Goal: Information Seeking & Learning: Check status

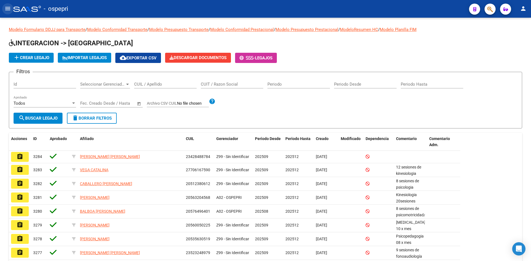
click at [8, 3] on button "menu" at bounding box center [7, 8] width 11 height 11
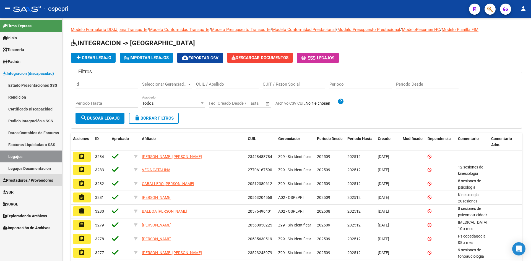
click at [22, 182] on span "Prestadores / Proveedores" at bounding box center [28, 181] width 50 height 6
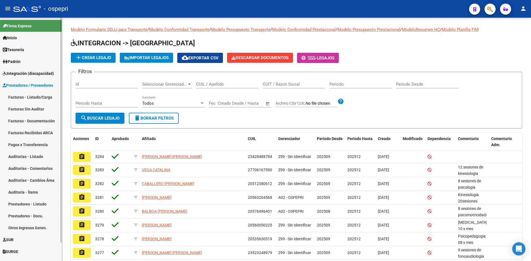
click at [33, 96] on link "Facturas - Listado/Carga" at bounding box center [31, 97] width 62 height 12
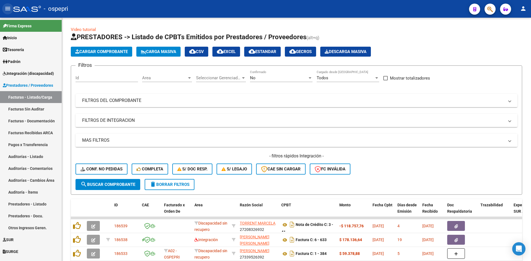
click at [7, 9] on mat-icon "menu" at bounding box center [7, 8] width 7 height 7
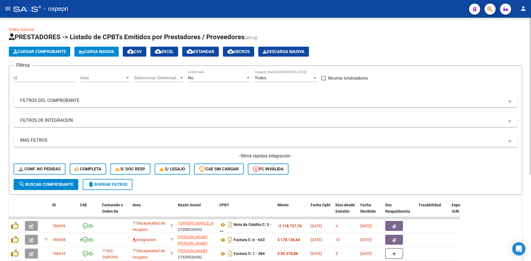
click at [220, 77] on div "No" at bounding box center [217, 77] width 58 height 5
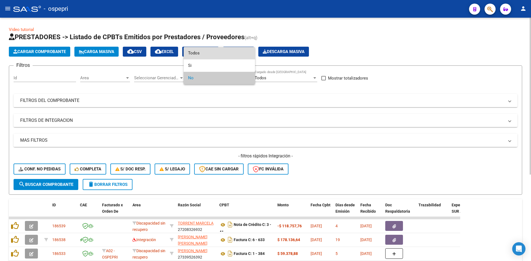
drag, startPoint x: 215, startPoint y: 54, endPoint x: 223, endPoint y: 76, distance: 23.4
click at [215, 54] on span "Todos" at bounding box center [219, 53] width 62 height 12
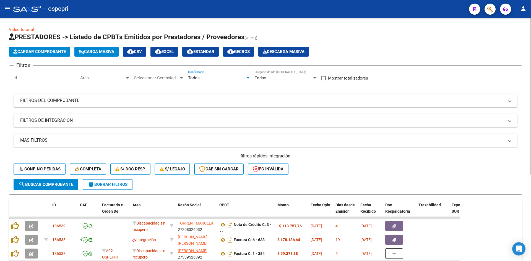
click at [243, 100] on mat-panel-title "FILTROS DEL COMPROBANTE" at bounding box center [262, 101] width 484 height 6
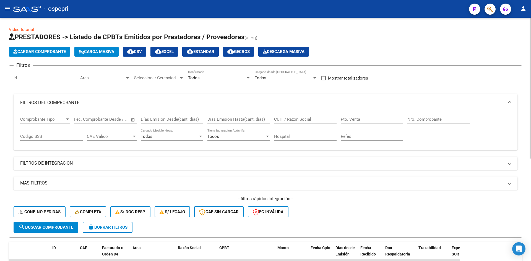
click at [314, 118] on input "CUIT / Razón Social" at bounding box center [305, 119] width 62 height 5
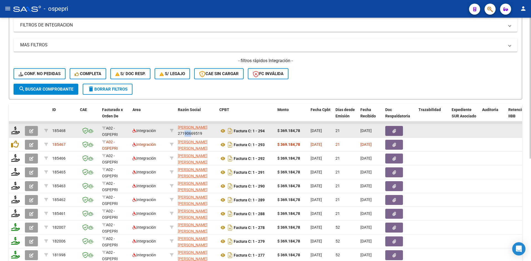
scroll to position [0, 0]
drag, startPoint x: 179, startPoint y: 132, endPoint x: 203, endPoint y: 134, distance: 23.3
click at [203, 134] on div "ABURTO CIFUENTES EDITH ALEJANDRA 27190669519" at bounding box center [196, 131] width 37 height 12
copy div "27190669519"
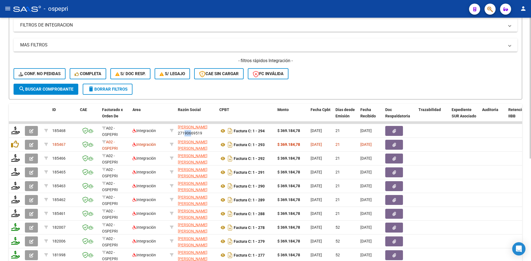
scroll to position [0, 0]
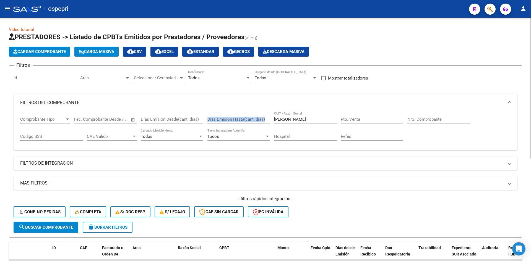
drag, startPoint x: 283, startPoint y: 119, endPoint x: 247, endPoint y: 115, distance: 35.9
click at [242, 115] on div "Comprobante Tipo Comprobante Tipo Fecha inicio – Fecha fin Fec. Comprobante Des…" at bounding box center [265, 129] width 491 height 34
click at [295, 114] on div "aburto CUIT / Razón Social" at bounding box center [305, 118] width 62 height 12
drag, startPoint x: 300, startPoint y: 120, endPoint x: 250, endPoint y: 120, distance: 49.8
click at [251, 121] on div "Comprobante Tipo Comprobante Tipo Fecha inicio – Fecha fin Fec. Comprobante Des…" at bounding box center [265, 129] width 491 height 34
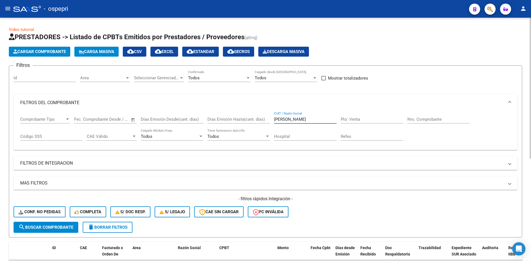
paste input "27190669519"
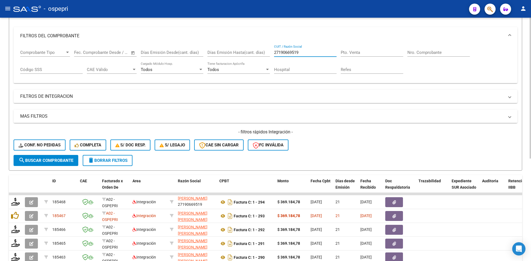
scroll to position [111, 0]
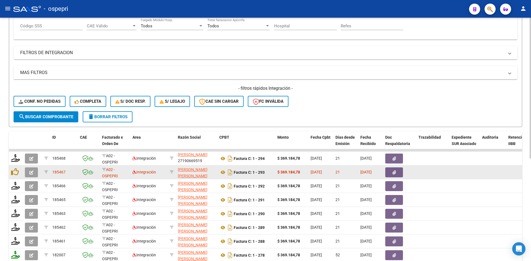
type input "27190669519"
click at [29, 173] on icon "button" at bounding box center [31, 173] width 4 height 4
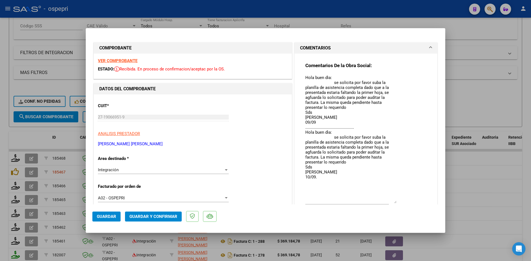
drag, startPoint x: 393, startPoint y: 85, endPoint x: 407, endPoint y: 199, distance: 115.0
click at [407, 199] on div "Comentarios De la Obra Social: Hola buen dìa: se solicita por favor suba la pla…" at bounding box center [365, 138] width 121 height 153
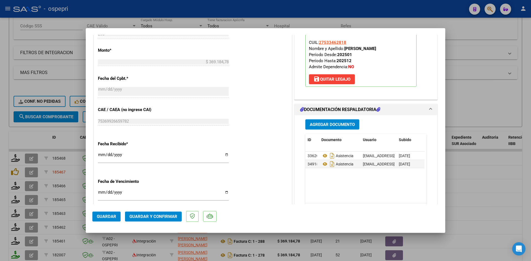
scroll to position [332, 0]
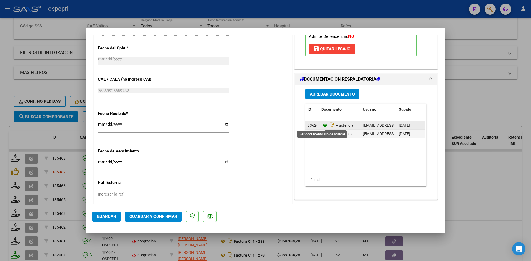
click at [323, 125] on icon at bounding box center [324, 125] width 7 height 7
click at [323, 135] on icon at bounding box center [324, 134] width 7 height 7
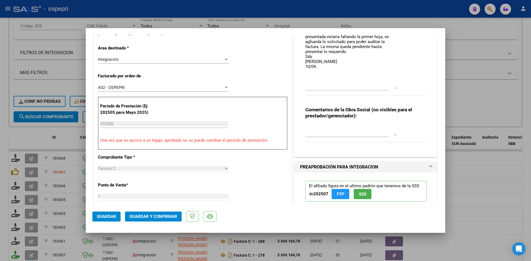
click at [498, 53] on div at bounding box center [265, 130] width 531 height 261
type input "$ 0,00"
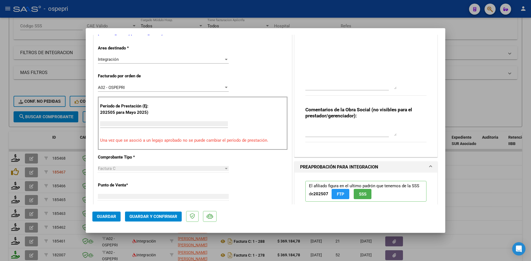
scroll to position [106, 0]
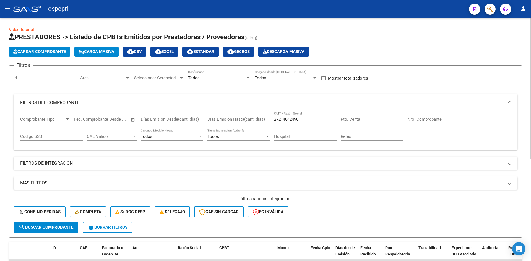
scroll to position [0, 0]
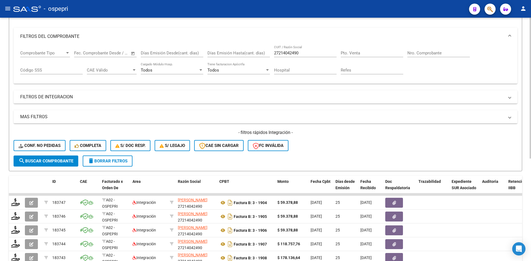
click at [308, 53] on input "27214042490" at bounding box center [305, 53] width 62 height 5
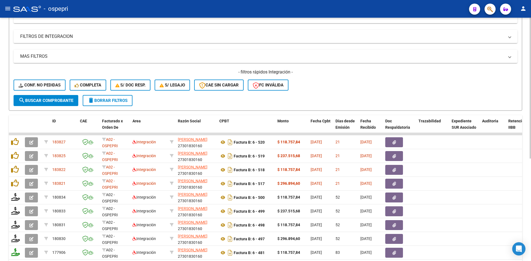
scroll to position [149, 0]
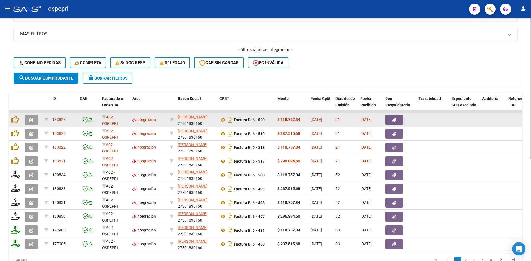
type input "marquinez"
click at [35, 121] on button "button" at bounding box center [31, 120] width 13 height 10
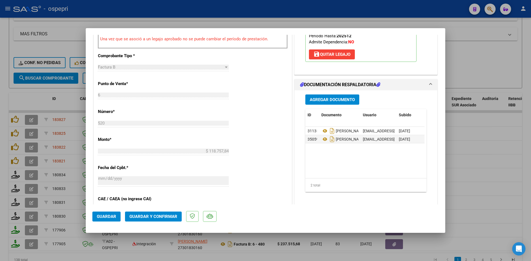
scroll to position [249, 0]
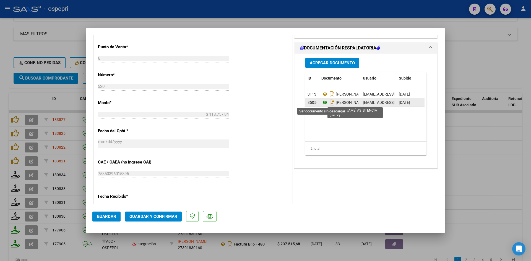
click at [323, 103] on icon at bounding box center [324, 102] width 7 height 7
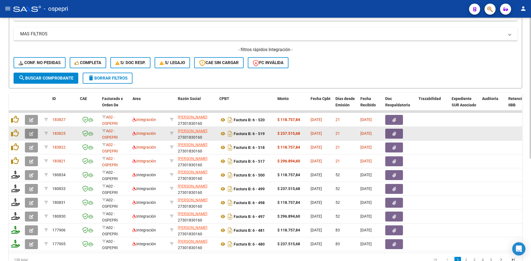
click at [32, 134] on icon "button" at bounding box center [31, 134] width 4 height 4
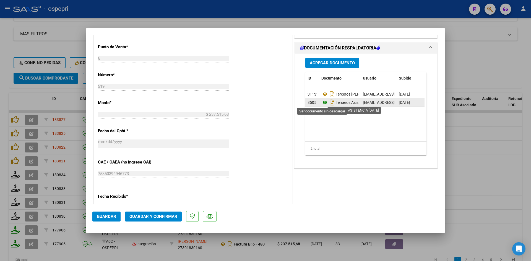
click at [322, 103] on icon at bounding box center [324, 102] width 7 height 7
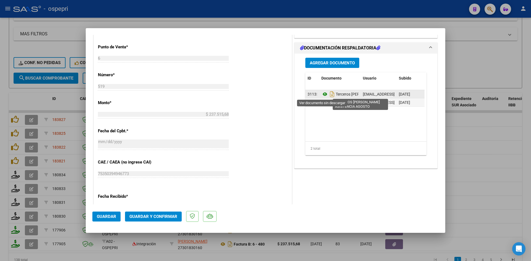
click at [324, 94] on icon at bounding box center [324, 94] width 7 height 7
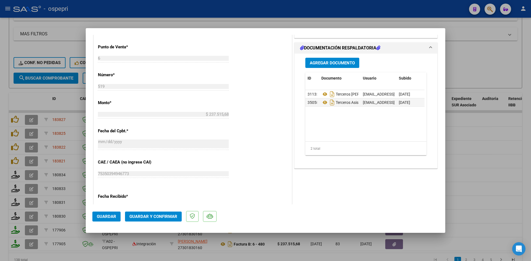
click at [31, 148] on div at bounding box center [265, 130] width 531 height 261
type input "$ 0,00"
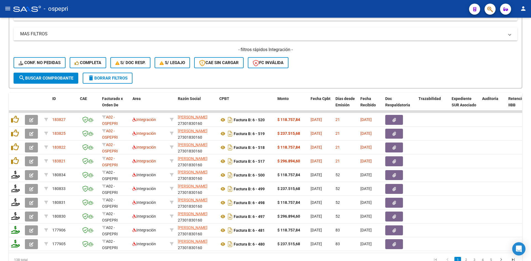
click at [31, 148] on icon "button" at bounding box center [31, 148] width 4 height 4
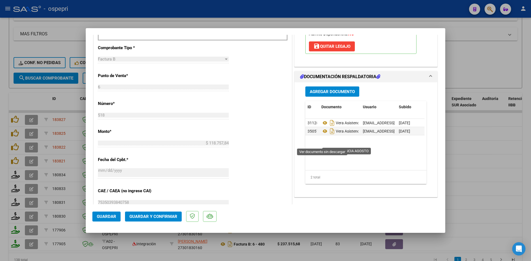
scroll to position [221, 0]
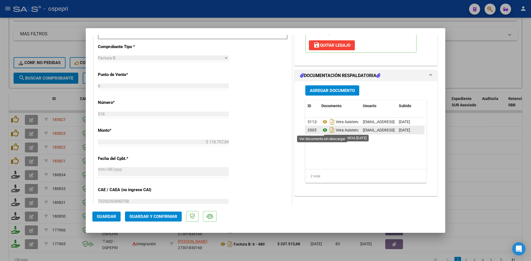
click at [322, 130] on icon at bounding box center [324, 130] width 7 height 7
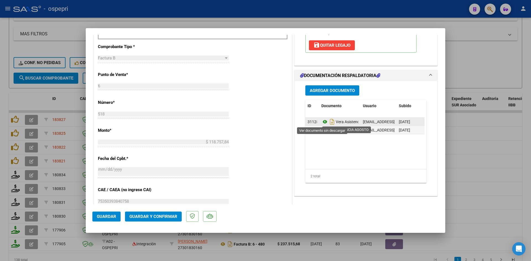
click at [321, 121] on icon at bounding box center [324, 122] width 7 height 7
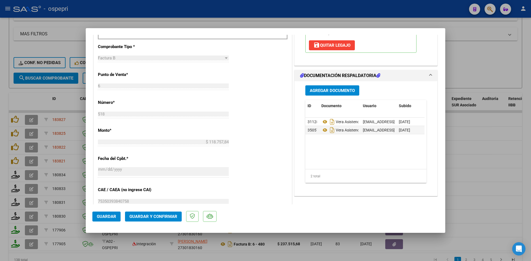
click at [34, 160] on div at bounding box center [265, 130] width 531 height 261
type input "$ 0,00"
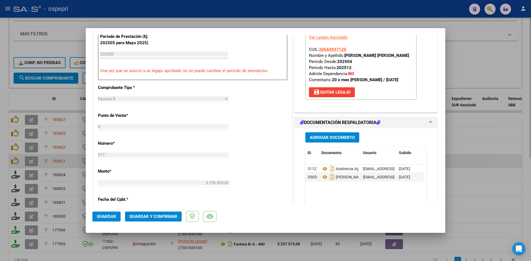
scroll to position [194, 0]
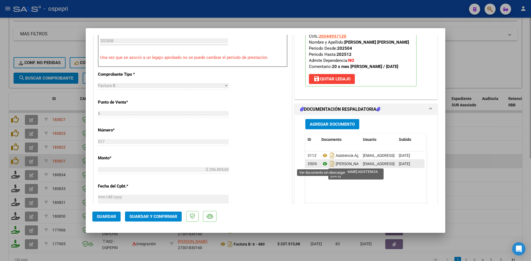
click at [322, 164] on icon at bounding box center [324, 164] width 7 height 7
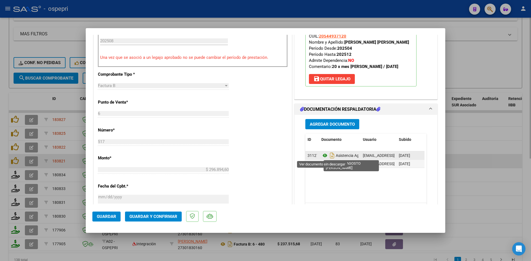
click at [323, 156] on icon at bounding box center [324, 155] width 7 height 7
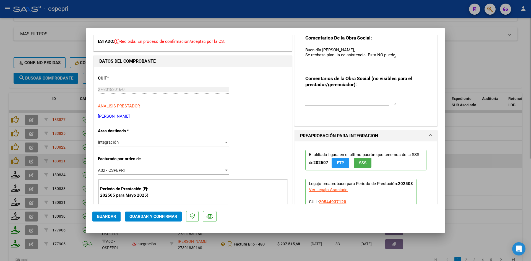
scroll to position [0, 0]
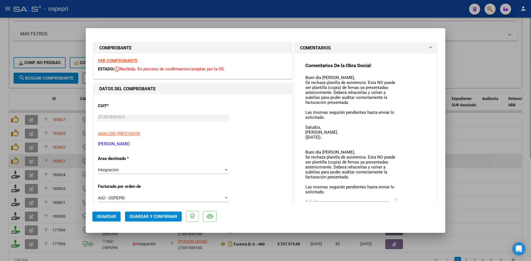
drag, startPoint x: 392, startPoint y: 84, endPoint x: 402, endPoint y: 199, distance: 115.5
click at [402, 199] on div "Comentarios De la Obra Social: Buen día Maria, Se rechaza planilla de asistenci…" at bounding box center [365, 137] width 121 height 151
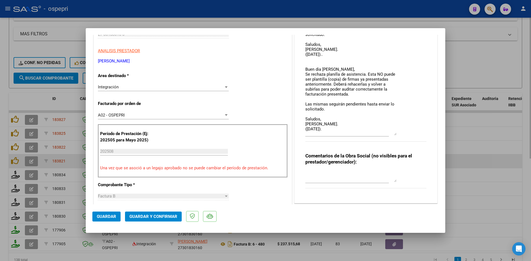
drag, startPoint x: 392, startPoint y: 116, endPoint x: 394, endPoint y: 134, distance: 17.8
click at [394, 134] on textarea "Buen día Maria, Se rechaza planilla de asistencia. Esta NO puede ser plantilla …" at bounding box center [350, 64] width 91 height 144
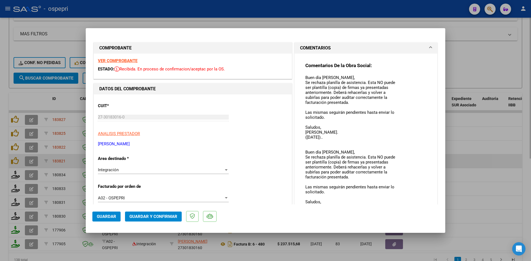
click at [2, 95] on div at bounding box center [265, 130] width 531 height 261
type input "$ 0,00"
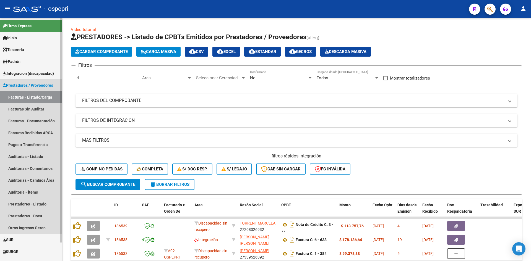
click at [19, 84] on span "Prestadores / Proveedores" at bounding box center [28, 85] width 50 height 6
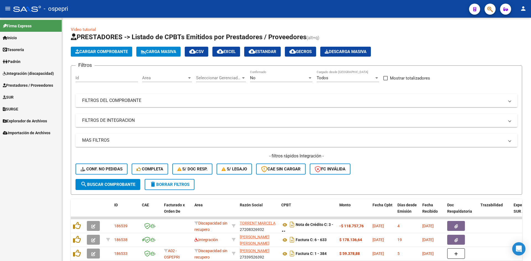
click at [19, 71] on span "Integración (discapacidad)" at bounding box center [28, 74] width 51 height 6
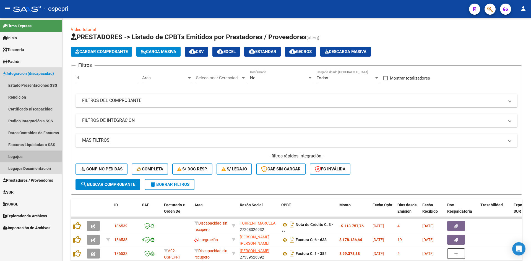
click at [16, 154] on link "Legajos" at bounding box center [31, 157] width 62 height 12
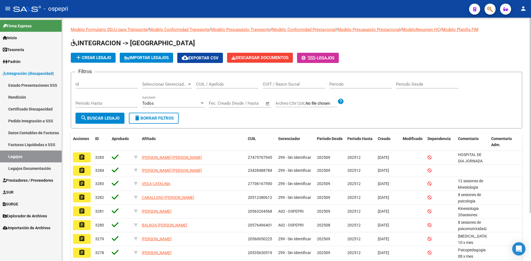
click at [226, 88] on div "CUIL / Apellido" at bounding box center [227, 83] width 62 height 12
paste input "5S.346.281"
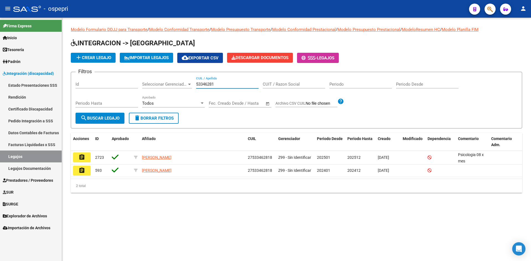
type input "53346281"
click at [82, 159] on mat-icon "assignment" at bounding box center [82, 157] width 7 height 7
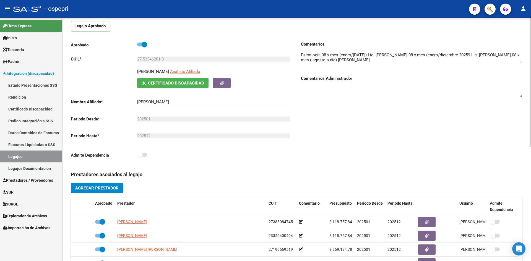
scroll to position [28, 0]
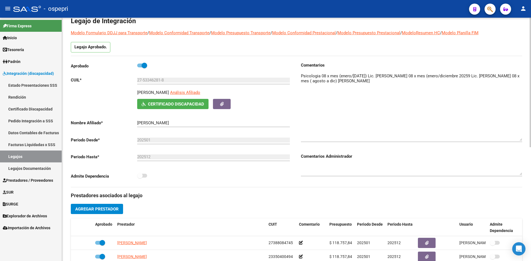
drag, startPoint x: 521, startPoint y: 81, endPoint x: 525, endPoint y: 138, distance: 57.1
click at [525, 138] on div "arrow_back Editar 2723 save Guardar cambios Legajo de Integración Modelo Formul…" at bounding box center [296, 219] width 469 height 458
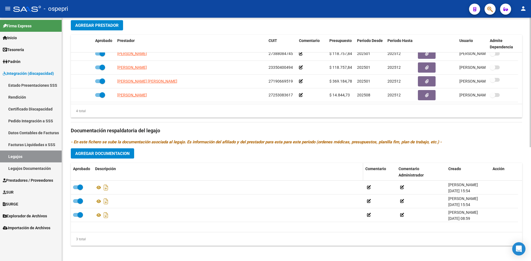
scroll to position [214, 0]
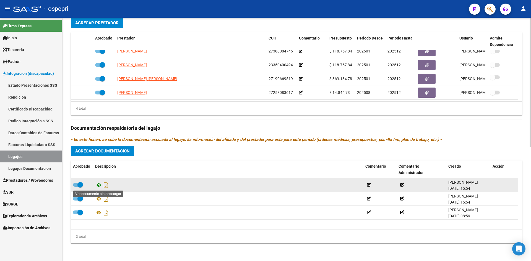
click at [100, 185] on icon at bounding box center [98, 185] width 7 height 7
